Goal: Information Seeking & Learning: Learn about a topic

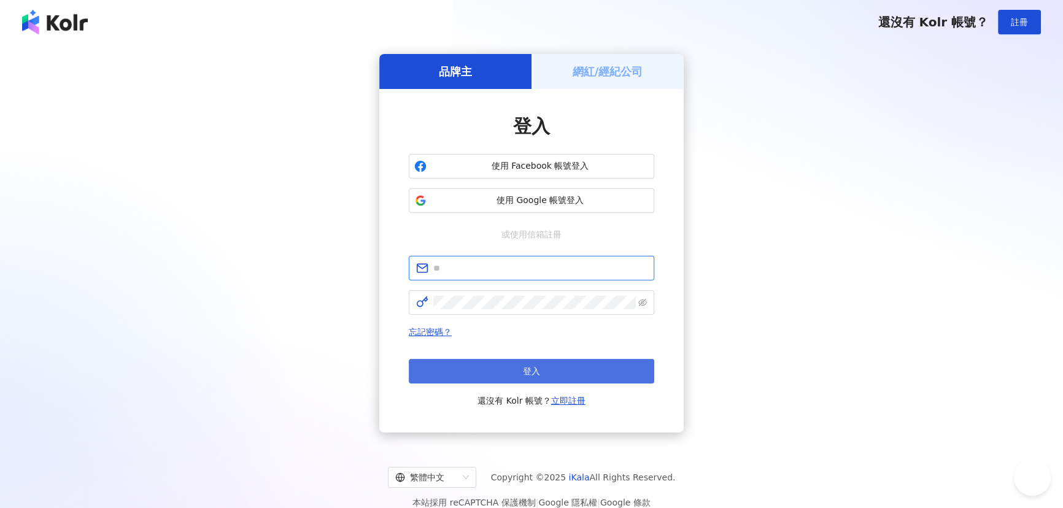
type input "**********"
click at [509, 371] on button "登入" at bounding box center [531, 371] width 245 height 25
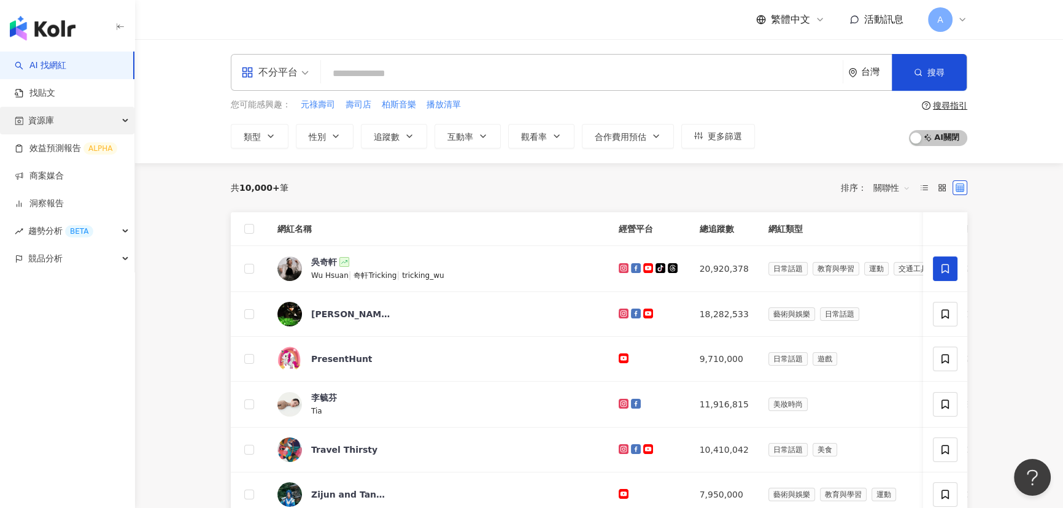
click at [77, 119] on div "資源庫" at bounding box center [67, 121] width 134 height 28
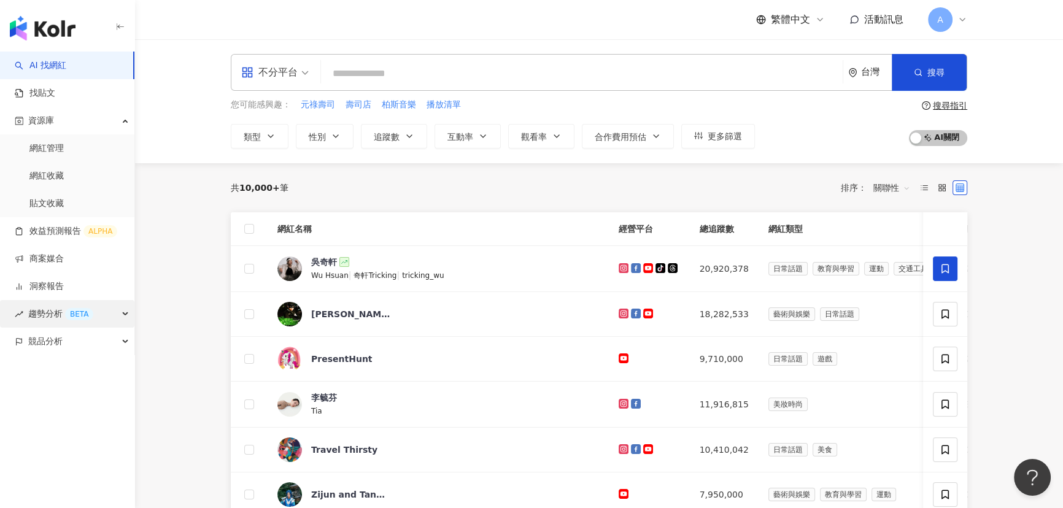
click at [99, 309] on div "趨勢分析 BETA" at bounding box center [67, 314] width 134 height 28
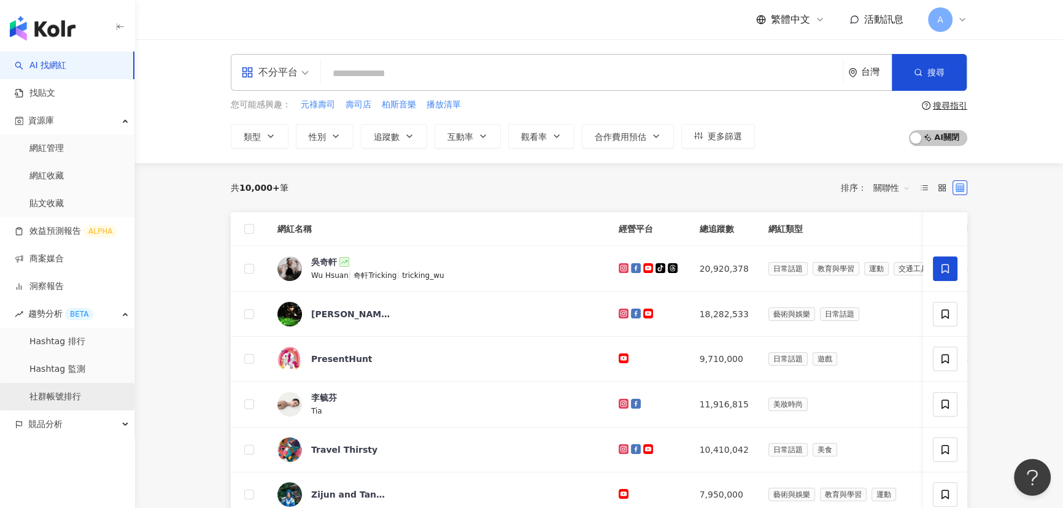
click at [81, 391] on link "社群帳號排行" at bounding box center [55, 397] width 52 height 12
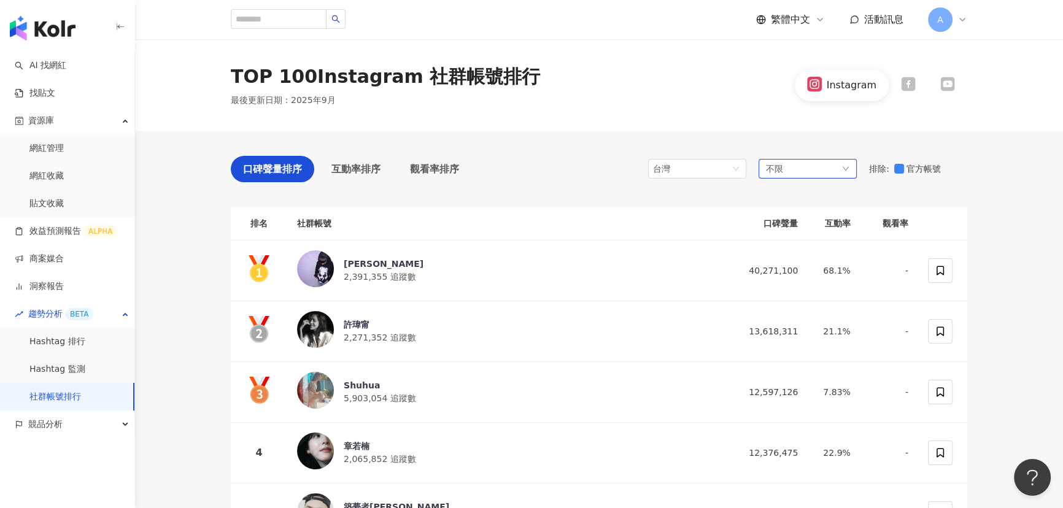
click at [799, 177] on div "不限" at bounding box center [807, 169] width 98 height 20
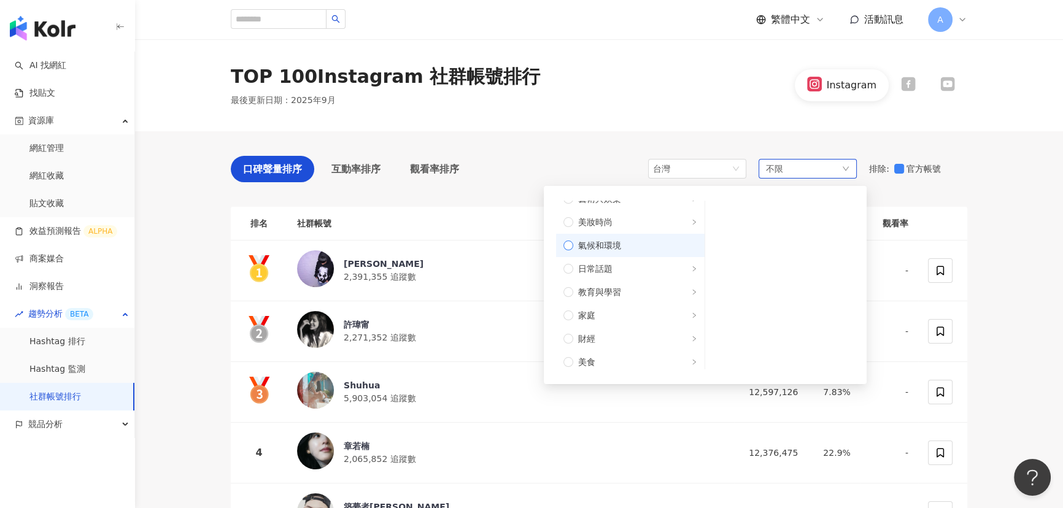
scroll to position [55, 0]
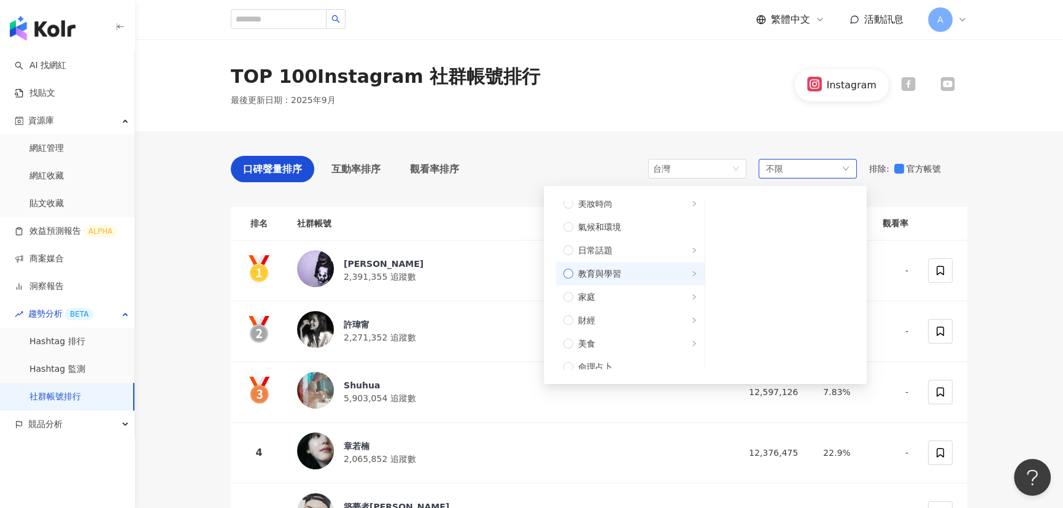
click at [643, 270] on span "教育與學習" at bounding box center [635, 274] width 124 height 14
click at [643, 290] on span "家庭" at bounding box center [635, 297] width 124 height 14
click at [632, 322] on span "財經" at bounding box center [635, 321] width 124 height 14
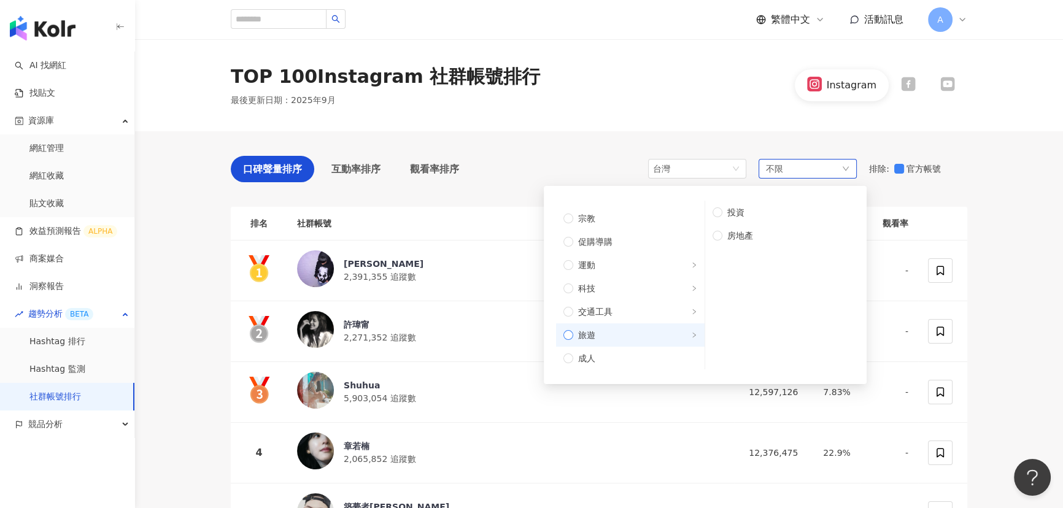
click at [636, 333] on span "旅遊" at bounding box center [635, 335] width 124 height 14
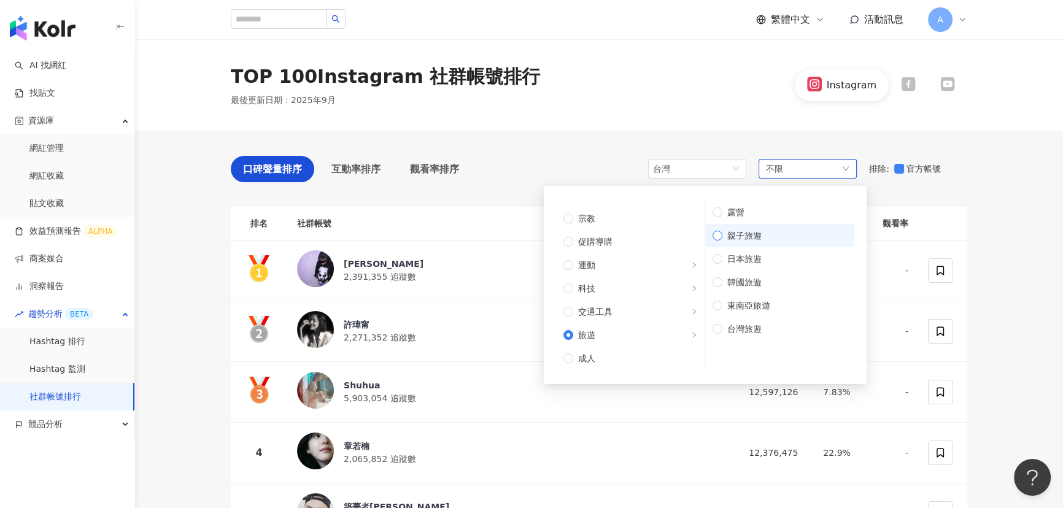
click at [757, 231] on span "親子旅遊" at bounding box center [784, 236] width 125 height 14
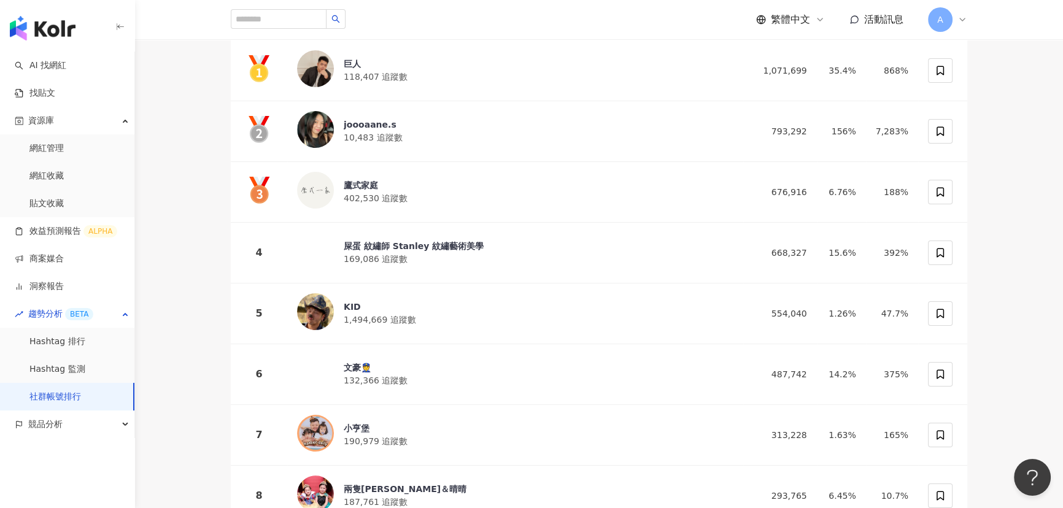
scroll to position [55, 0]
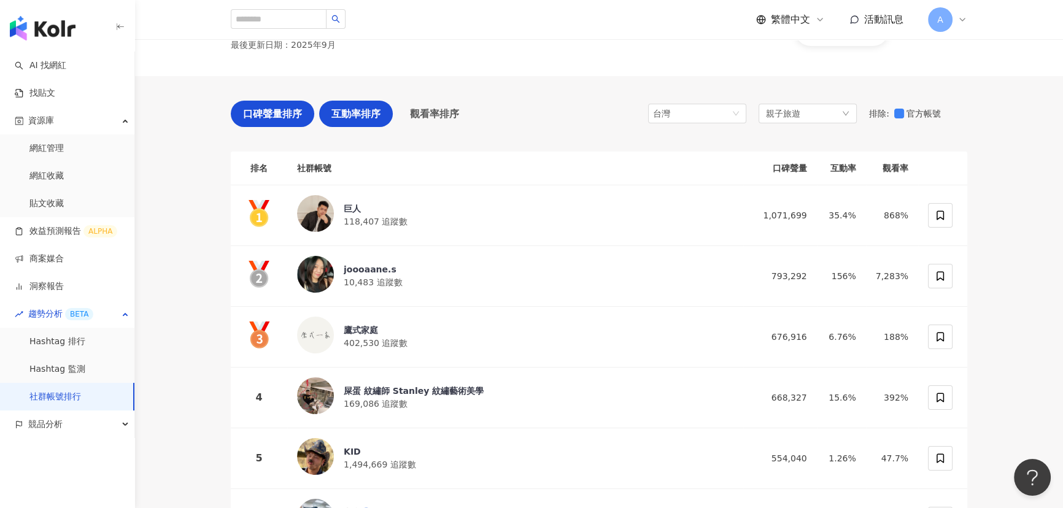
click at [374, 109] on span "互動率排序" at bounding box center [355, 113] width 49 height 15
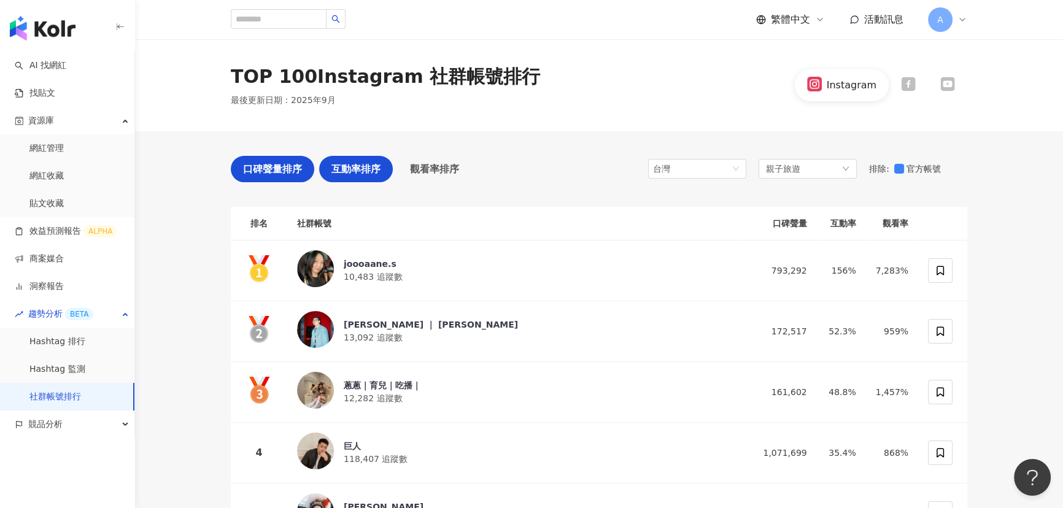
click at [240, 169] on div "口碑聲量排序" at bounding box center [272, 169] width 83 height 26
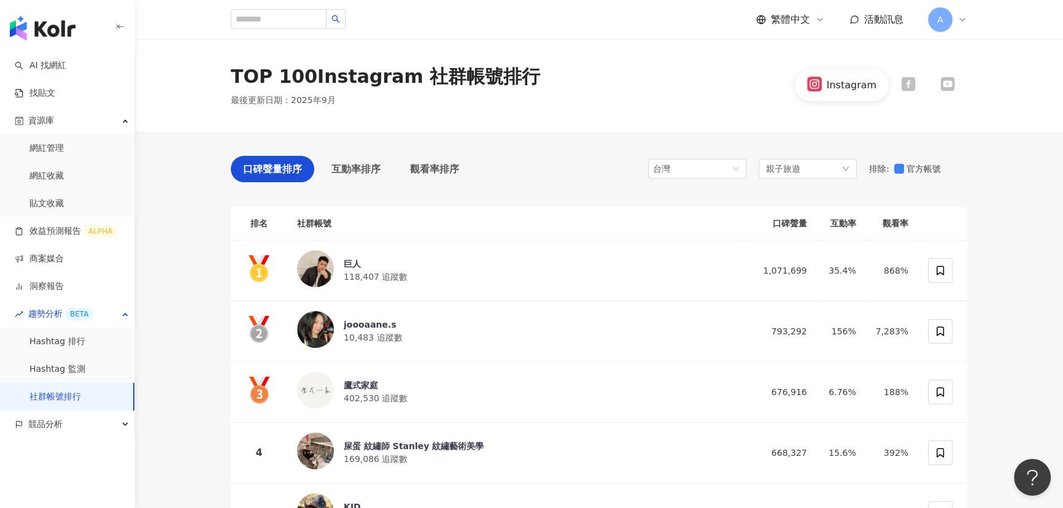
click at [906, 83] on icon at bounding box center [908, 84] width 15 height 15
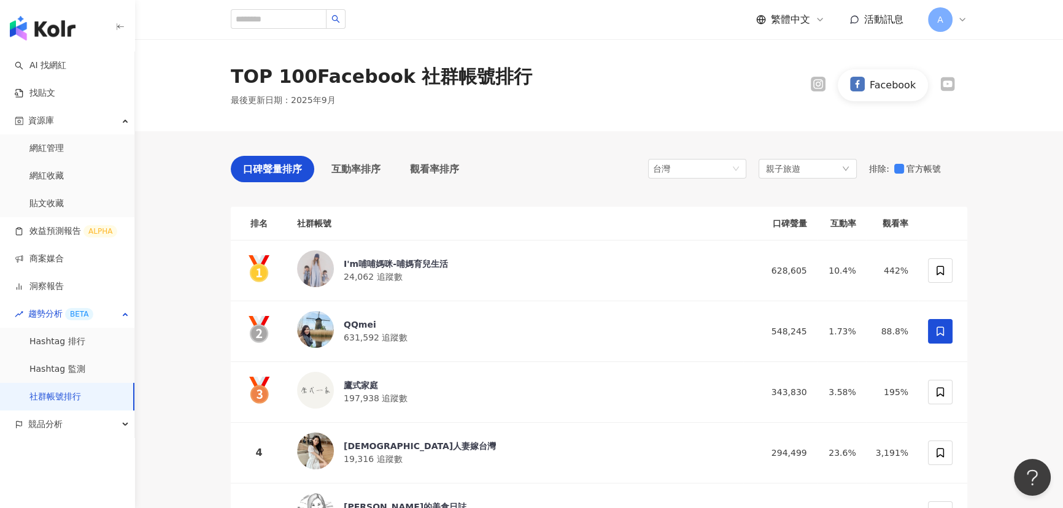
click at [949, 83] on icon at bounding box center [947, 84] width 12 height 8
